Goal: Task Accomplishment & Management: Use online tool/utility

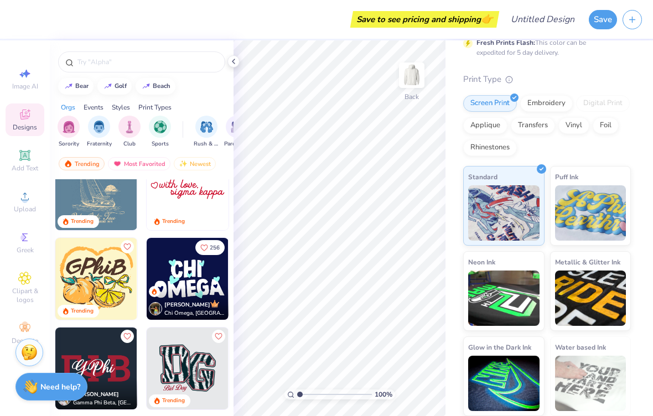
scroll to position [92, 0]
click at [528, 107] on div "Embroidery" at bounding box center [546, 104] width 53 height 17
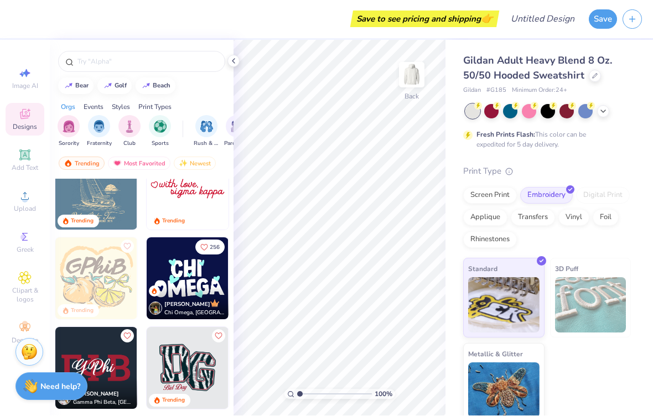
scroll to position [0, 0]
click at [513, 309] on img at bounding box center [503, 305] width 71 height 55
click at [564, 222] on div "Vinyl" at bounding box center [573, 218] width 31 height 17
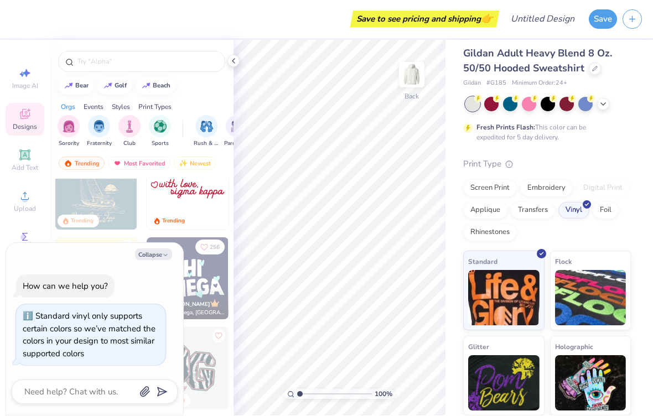
scroll to position [7, 0]
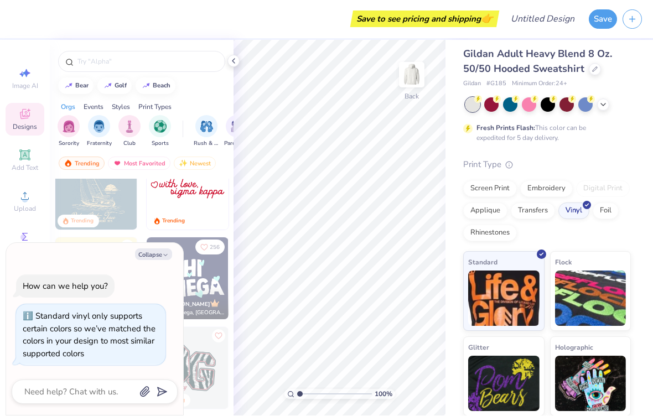
click at [537, 209] on div "Transfers" at bounding box center [533, 211] width 44 height 17
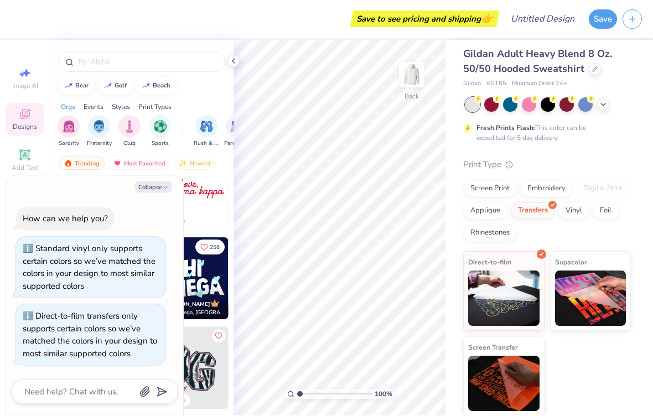
click at [471, 212] on div "Applique" at bounding box center [485, 211] width 44 height 17
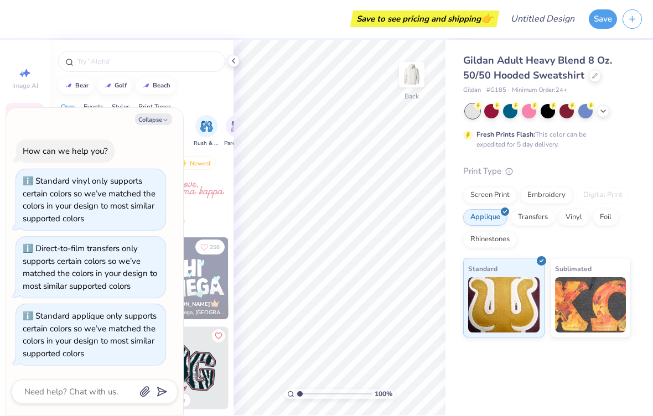
scroll to position [0, 0]
click at [476, 240] on div "Rhinestones" at bounding box center [490, 240] width 54 height 17
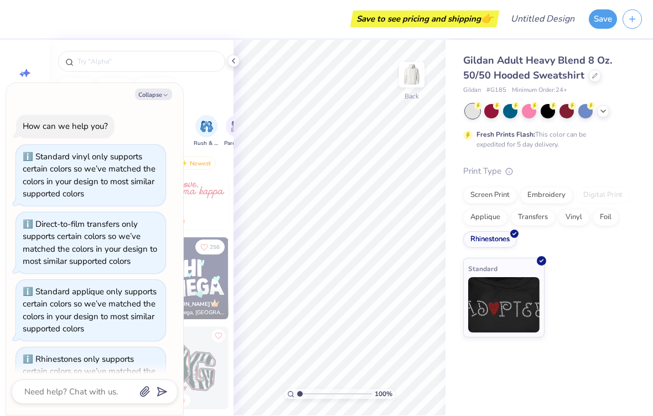
scroll to position [38, 0]
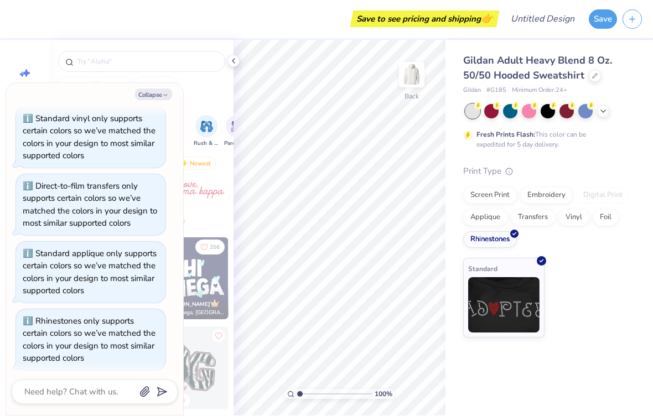
click at [605, 220] on div "Foil" at bounding box center [605, 218] width 26 height 17
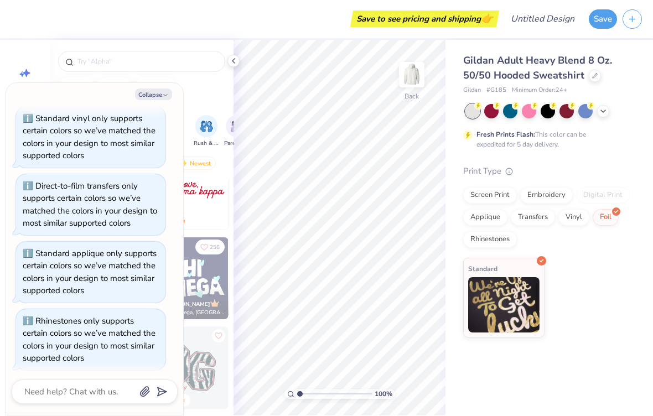
scroll to position [105, 0]
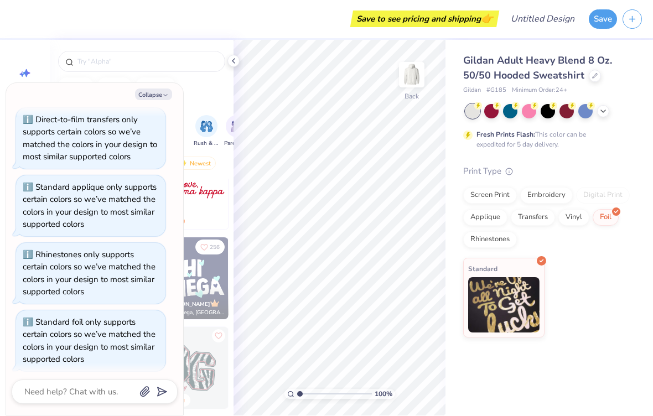
click at [537, 199] on div "Embroidery" at bounding box center [546, 196] width 53 height 17
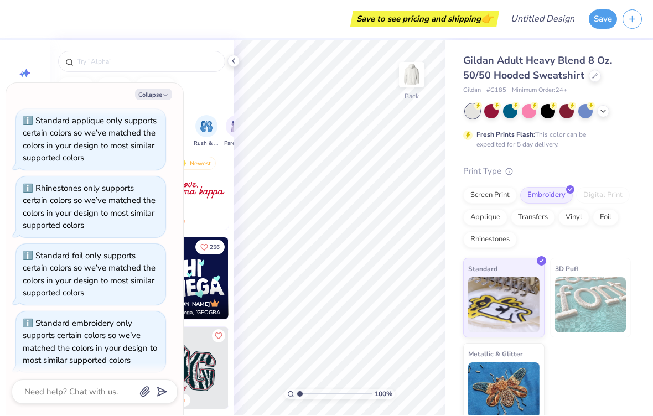
click at [152, 99] on button "Collapse" at bounding box center [153, 95] width 37 height 12
type textarea "x"
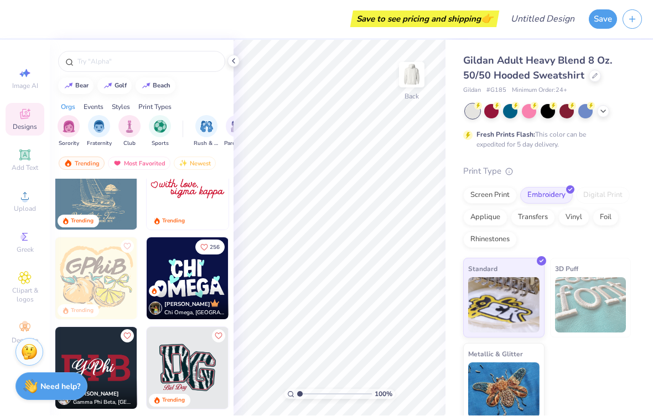
click at [146, 89] on img at bounding box center [146, 86] width 9 height 7
type input "beach"
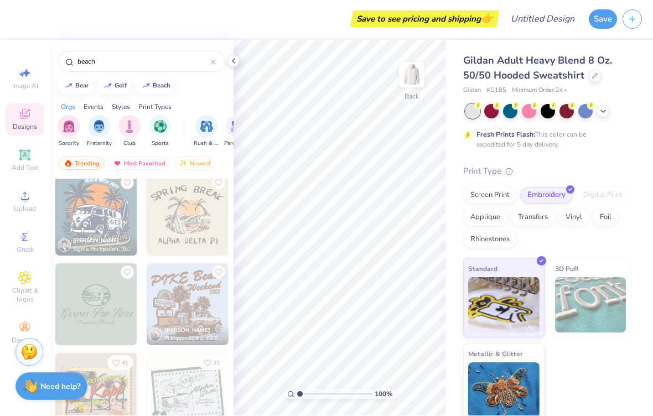
scroll to position [367, 0]
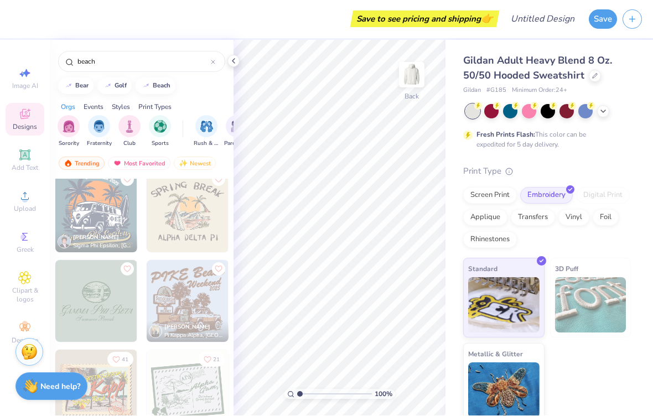
click at [75, 225] on img at bounding box center [96, 212] width 82 height 82
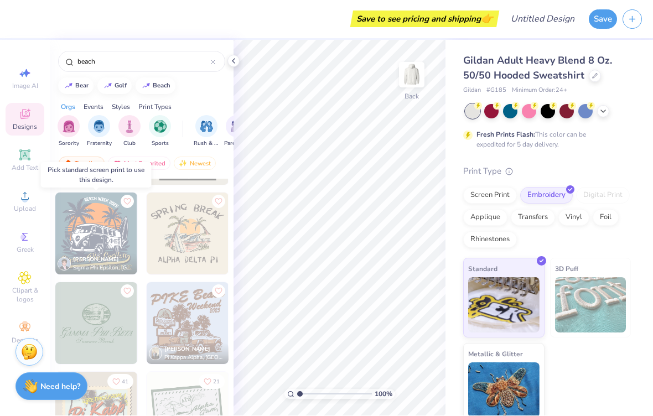
scroll to position [330, 0]
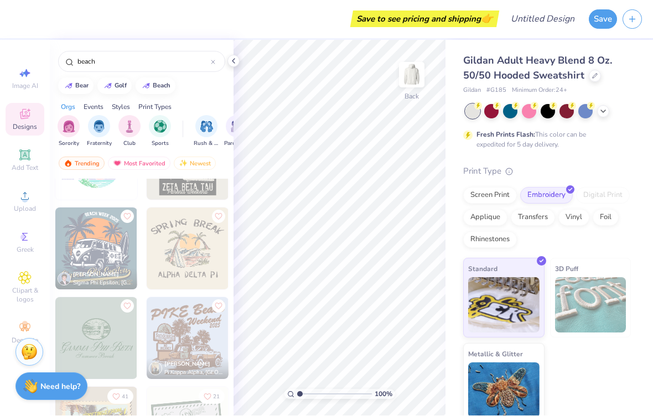
click at [29, 203] on icon at bounding box center [24, 196] width 13 height 13
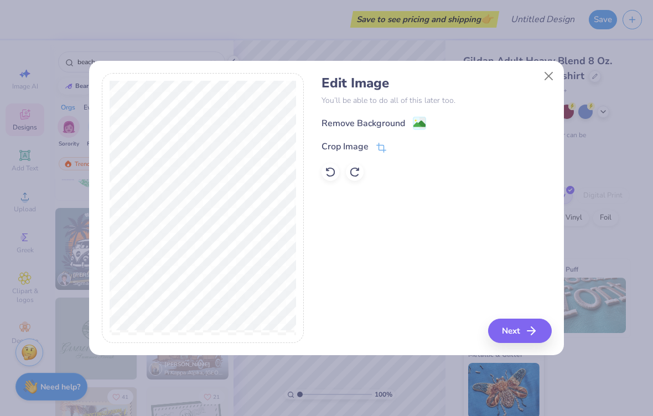
click at [346, 127] on div "Remove Background" at bounding box center [363, 123] width 84 height 13
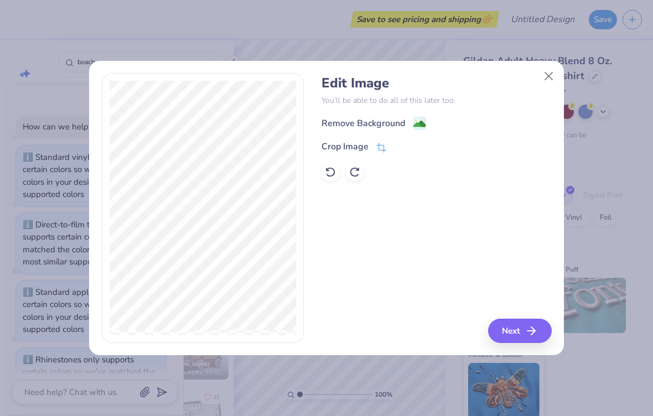
scroll to position [213, 0]
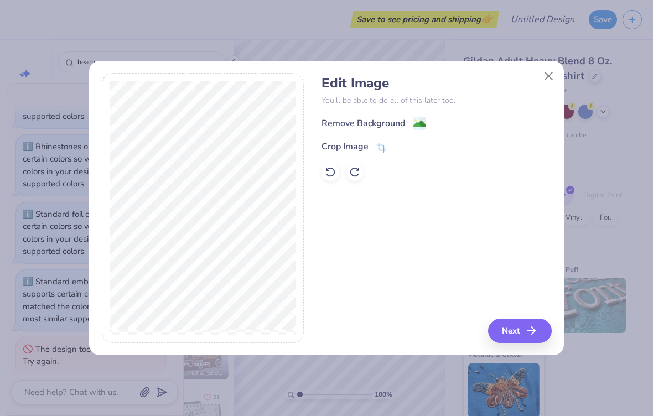
click at [508, 337] on button "Next" at bounding box center [520, 331] width 64 height 24
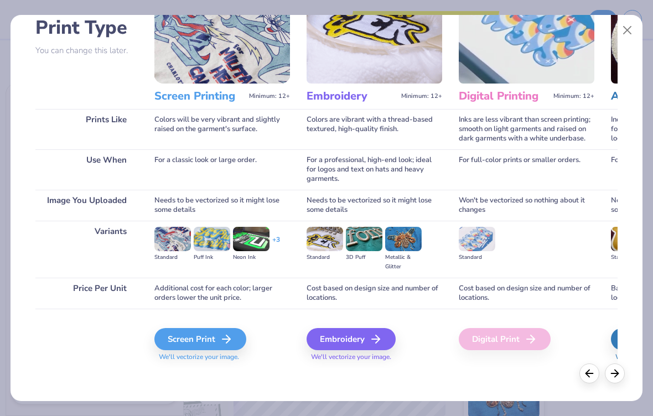
scroll to position [80, 0]
click at [335, 335] on div "Embroidery" at bounding box center [350, 339] width 89 height 22
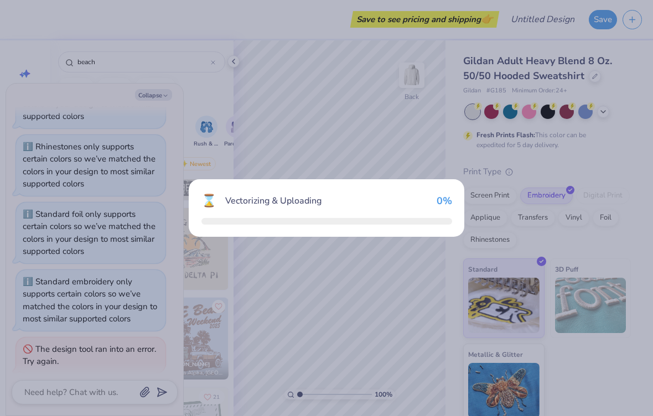
scroll to position [255, 0]
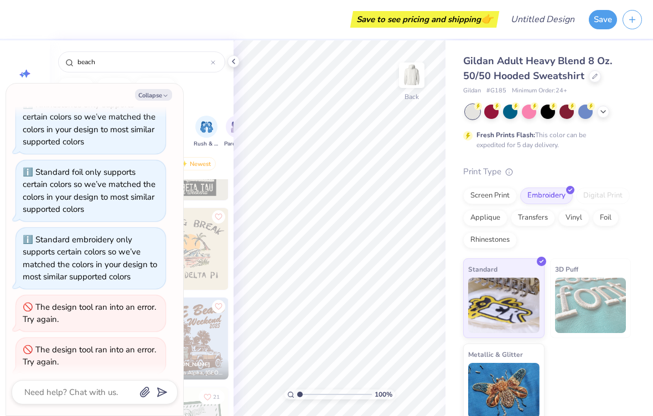
click at [150, 97] on button "Collapse" at bounding box center [153, 95] width 37 height 12
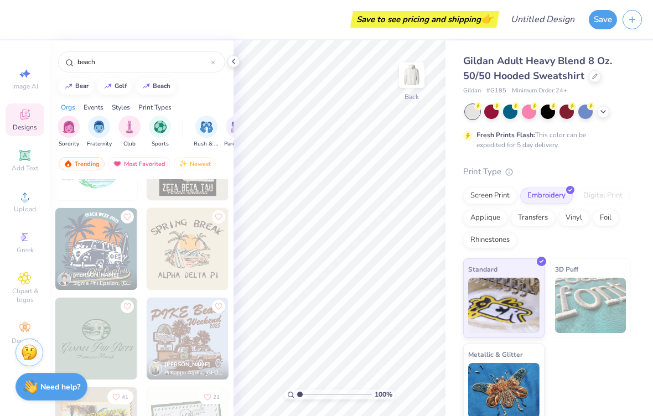
click at [22, 211] on span "Upload" at bounding box center [25, 209] width 22 height 9
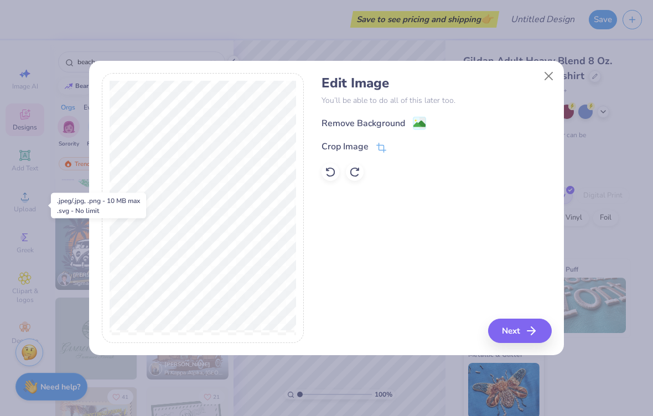
click at [519, 339] on button "Next" at bounding box center [520, 331] width 64 height 24
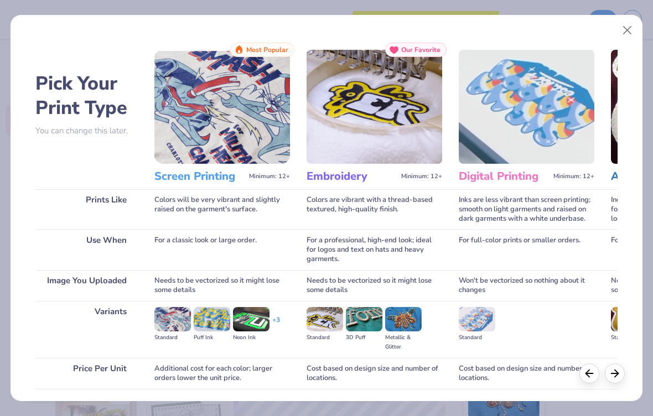
scroll to position [0, 0]
click at [616, 375] on polyline at bounding box center [616, 373] width 3 height 7
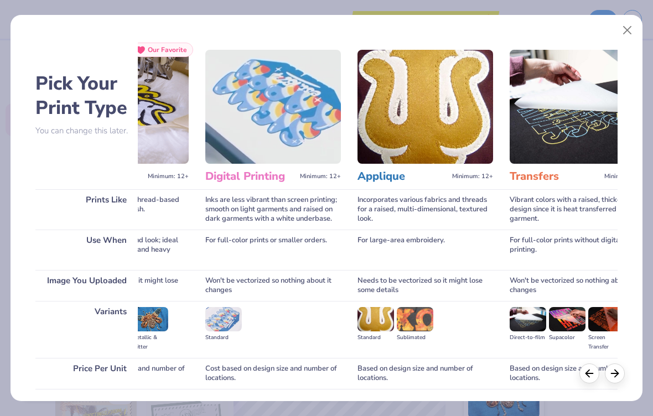
scroll to position [0, 292]
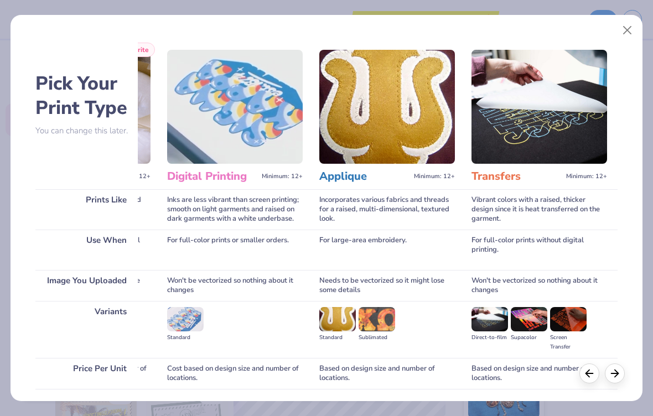
click at [587, 373] on line at bounding box center [589, 373] width 7 height 0
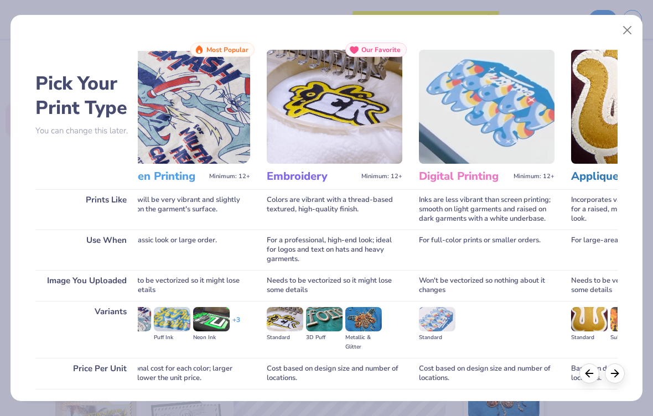
scroll to position [0, 0]
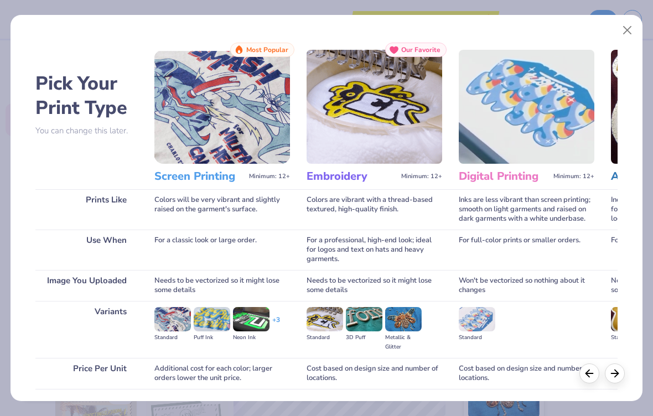
click at [328, 249] on div "For a professional, high-end look; ideal for logos and text on hats and heavy g…" at bounding box center [374, 250] width 136 height 40
click at [330, 163] on img at bounding box center [374, 107] width 136 height 114
click at [333, 154] on img at bounding box center [374, 107] width 136 height 114
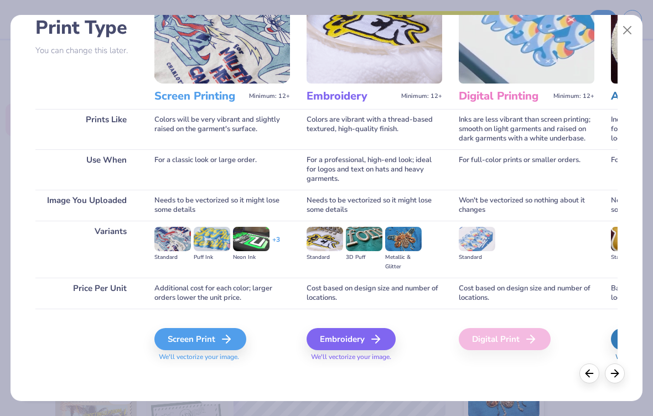
scroll to position [80, 0]
click at [337, 345] on div "Embroidery" at bounding box center [350, 339] width 89 height 22
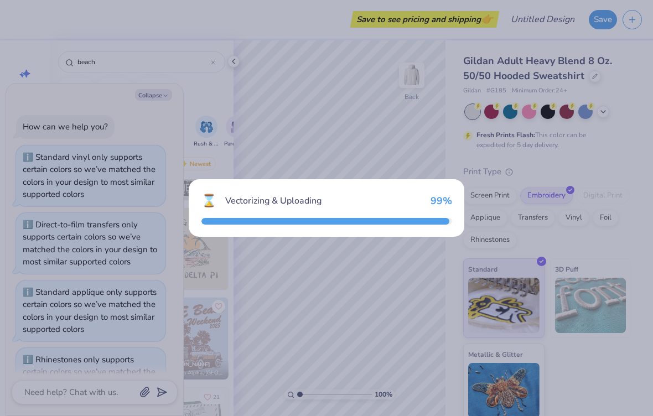
scroll to position [297, 0]
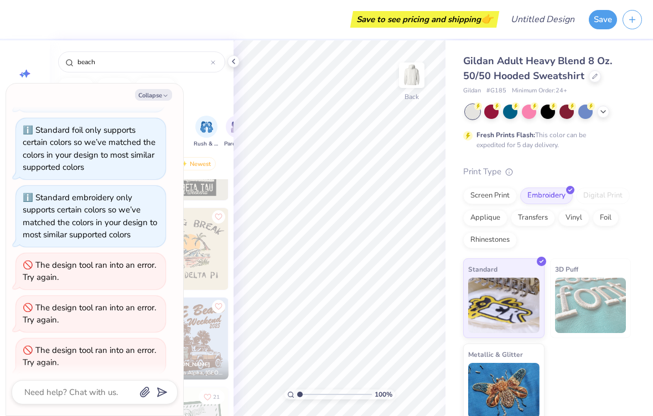
click at [141, 91] on button "Collapse" at bounding box center [153, 95] width 37 height 12
type textarea "x"
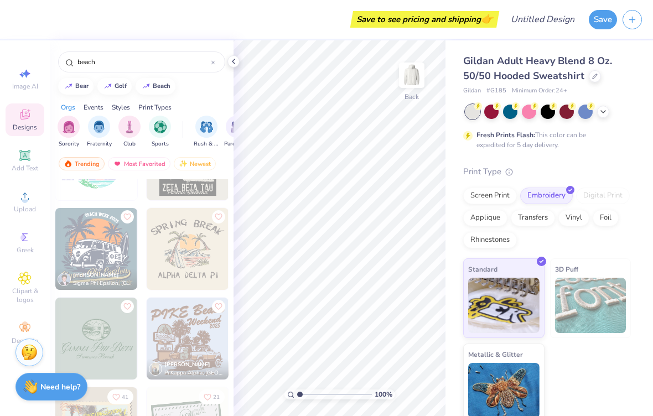
click at [235, 64] on polyline at bounding box center [233, 61] width 2 height 4
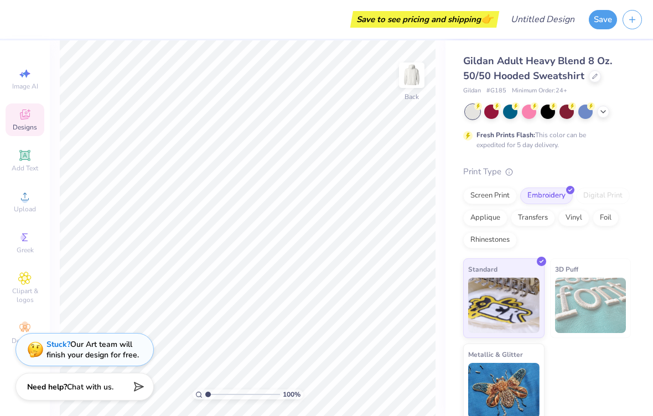
click at [19, 166] on span "Add Text" at bounding box center [25, 168] width 27 height 9
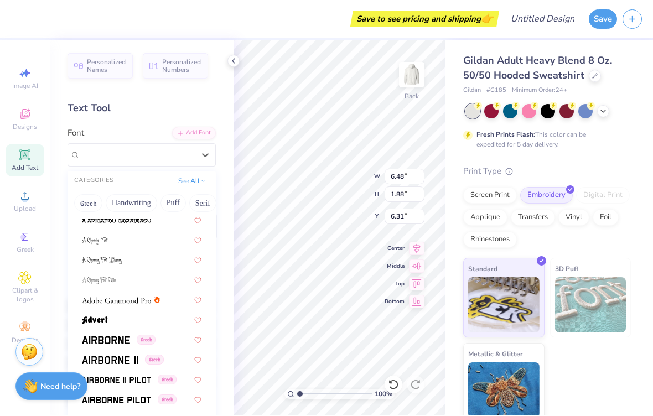
scroll to position [84, 0]
